Goal: Task Accomplishment & Management: Manage account settings

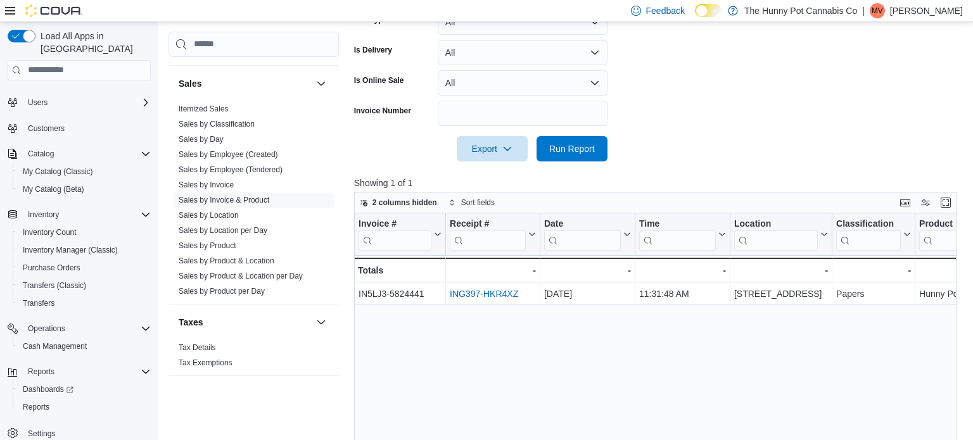
click at [885, 11] on div "MV" at bounding box center [877, 10] width 15 height 15
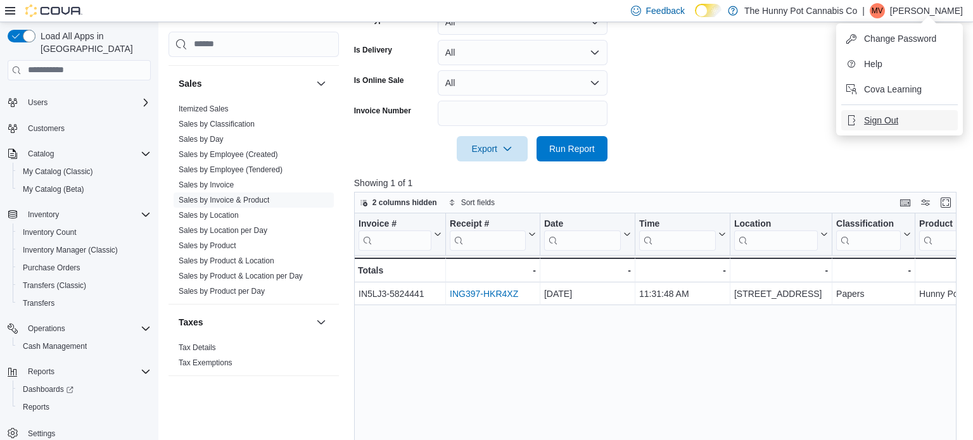
click at [892, 115] on span "Sign Out" at bounding box center [881, 120] width 34 height 13
